Goal: Task Accomplishment & Management: Complete application form

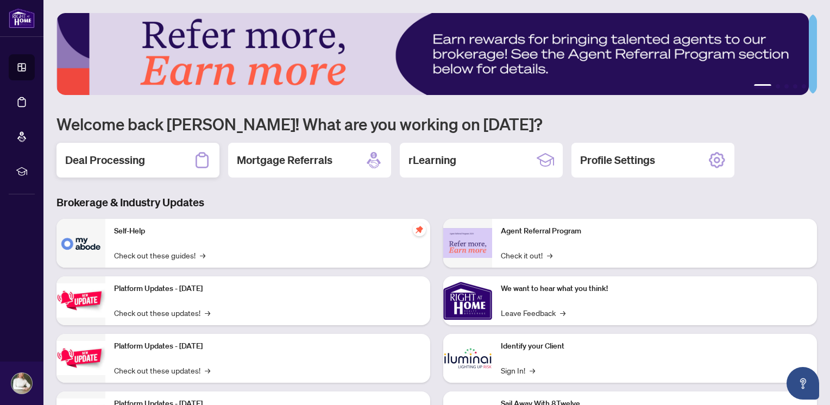
click at [106, 162] on h2 "Deal Processing" at bounding box center [105, 160] width 80 height 15
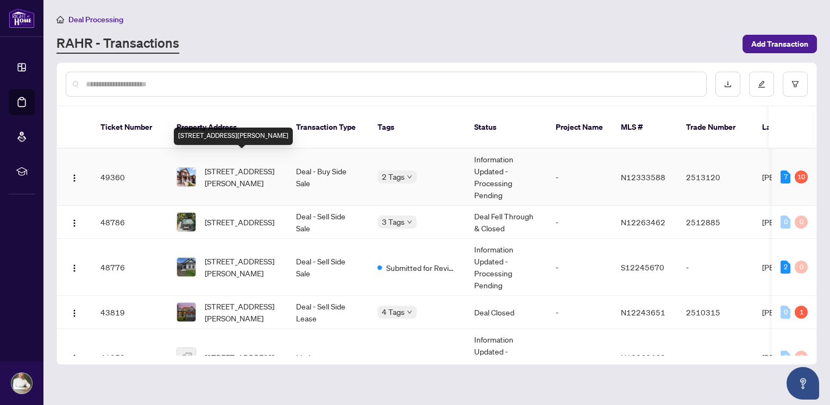
click at [244, 165] on span "[STREET_ADDRESS][PERSON_NAME]" at bounding box center [242, 177] width 74 height 24
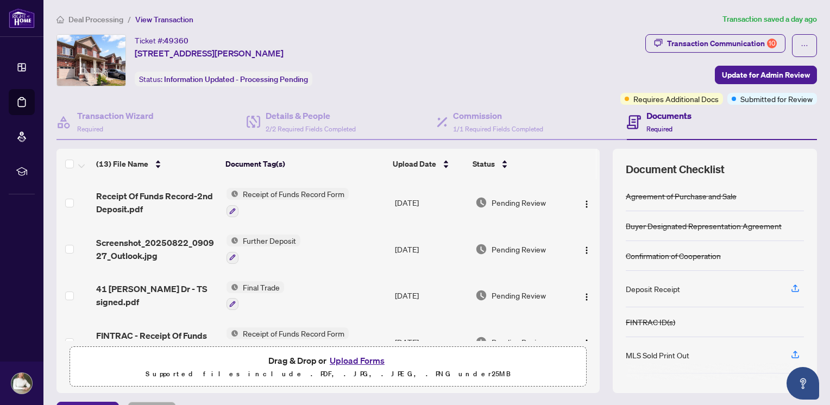
click at [353, 360] on button "Upload Forms" at bounding box center [357, 361] width 61 height 14
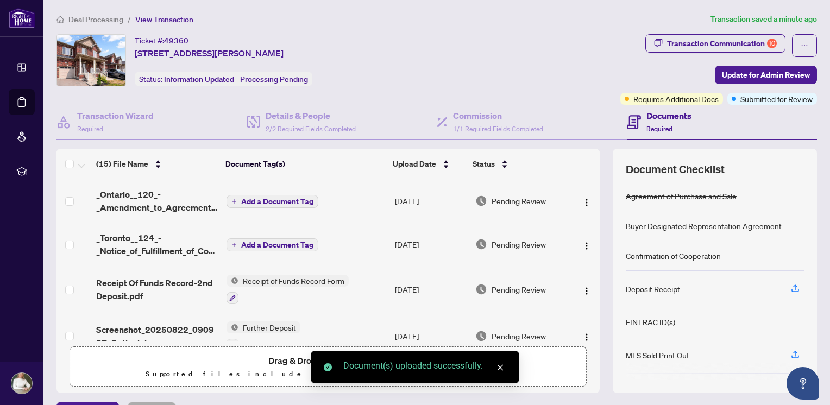
click at [279, 198] on span "Add a Document Tag" at bounding box center [277, 202] width 72 height 8
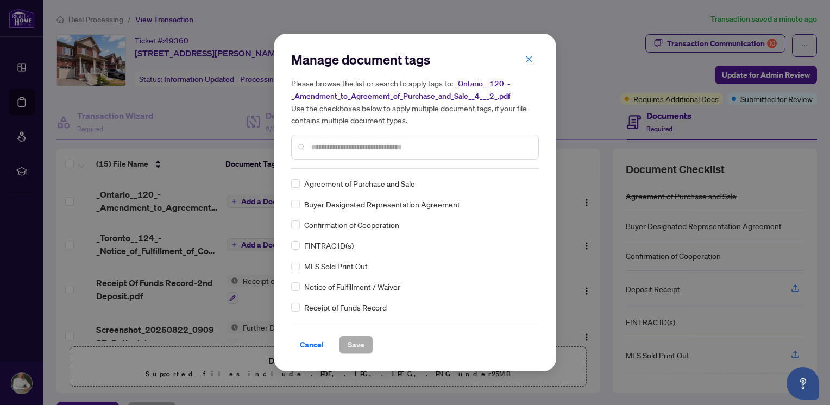
click at [323, 151] on input "text" at bounding box center [420, 147] width 218 height 12
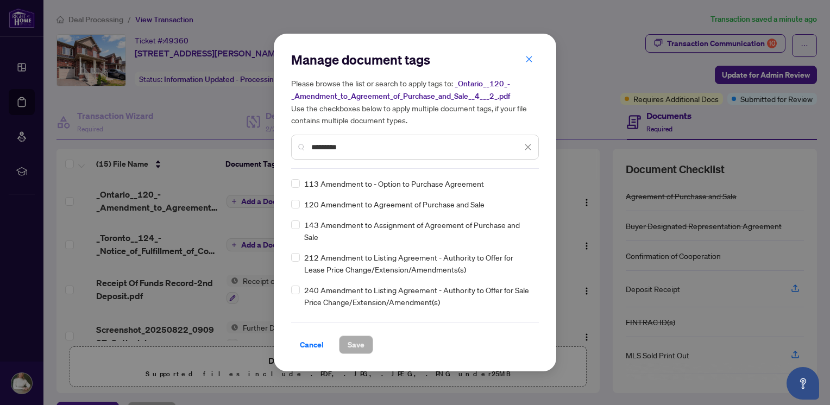
type input "*********"
click at [361, 346] on span "Save" at bounding box center [356, 344] width 17 height 17
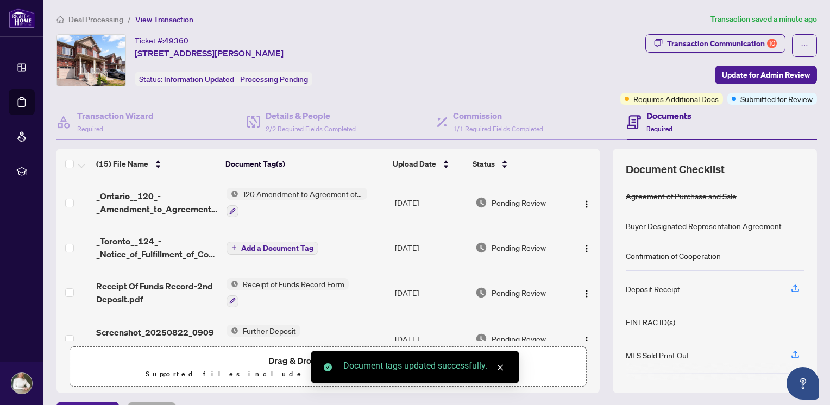
click at [273, 244] on span "Add a Document Tag" at bounding box center [277, 248] width 72 height 8
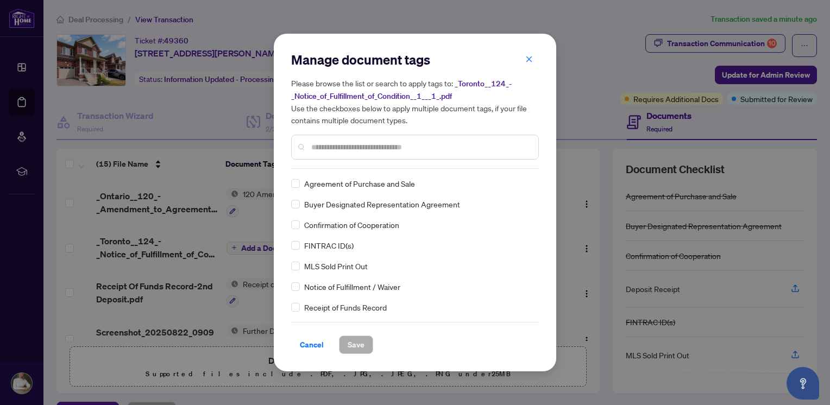
click at [325, 149] on input "text" at bounding box center [420, 147] width 218 height 12
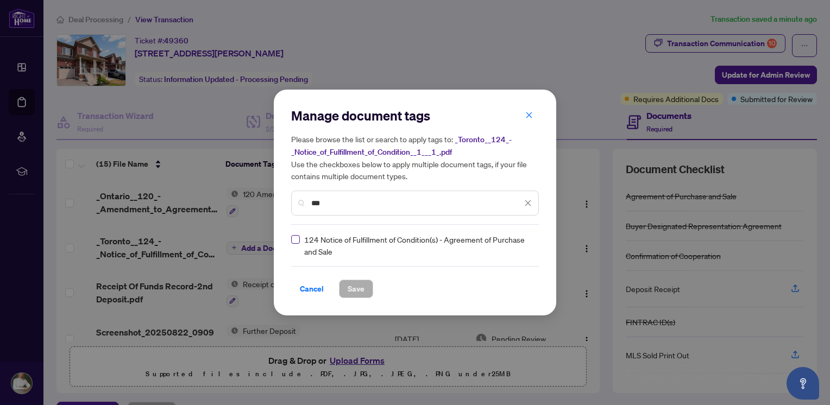
type input "***"
click at [352, 290] on span "Save" at bounding box center [356, 288] width 17 height 17
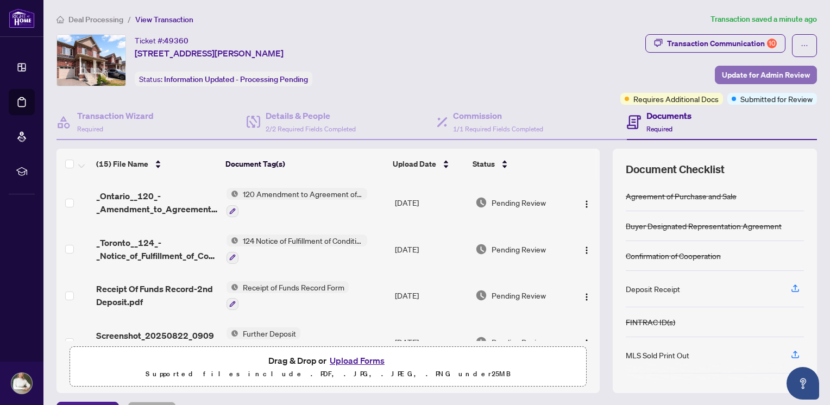
click at [748, 77] on span "Update for Admin Review" at bounding box center [766, 74] width 88 height 17
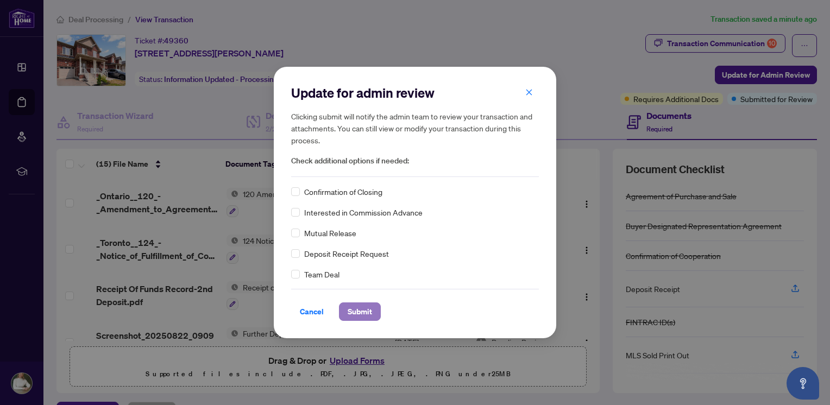
click at [362, 312] on span "Submit" at bounding box center [360, 311] width 24 height 17
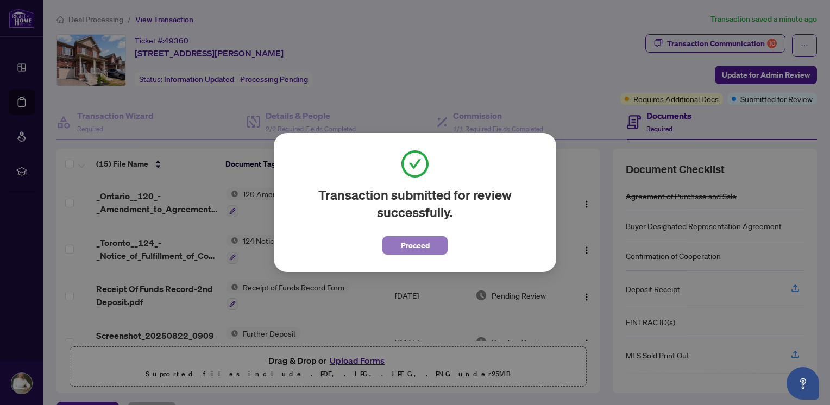
click at [413, 242] on span "Proceed" at bounding box center [415, 245] width 29 height 17
